Goal: Find specific page/section: Find specific page/section

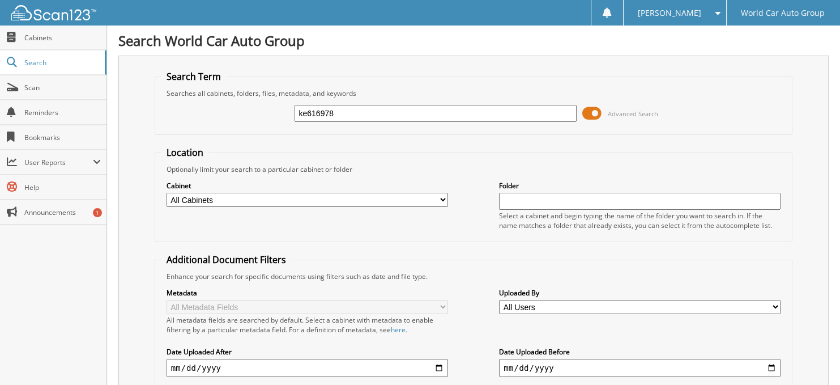
type input "ke616978"
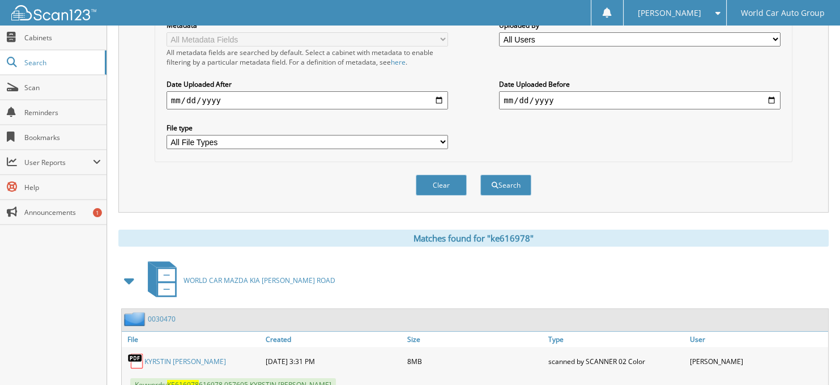
scroll to position [306, 0]
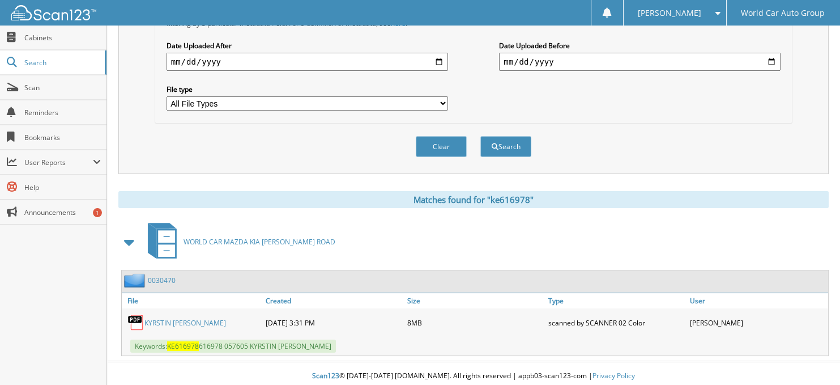
click at [162, 318] on link "KYRSTIN [PERSON_NAME]" at bounding box center [185, 323] width 82 height 10
